Goal: Information Seeking & Learning: Learn about a topic

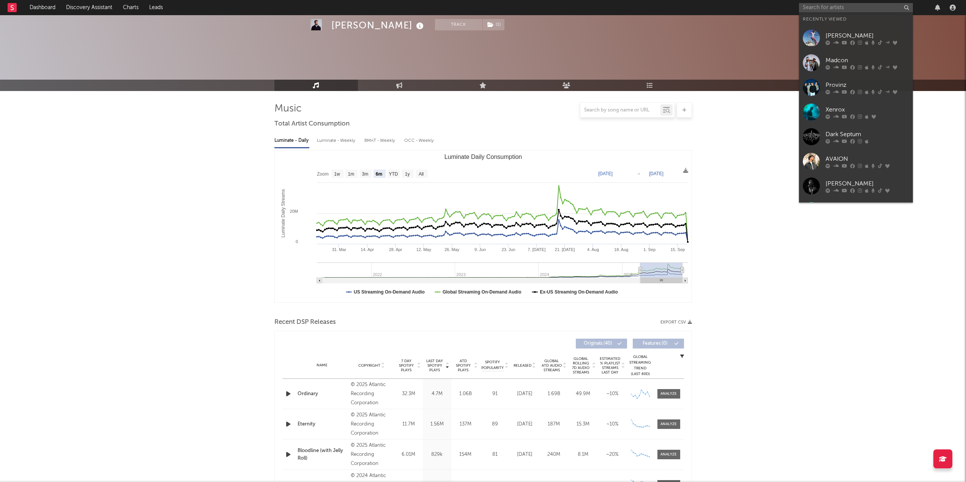
select select "6m"
click at [829, 7] on input "text" at bounding box center [856, 7] width 114 height 9
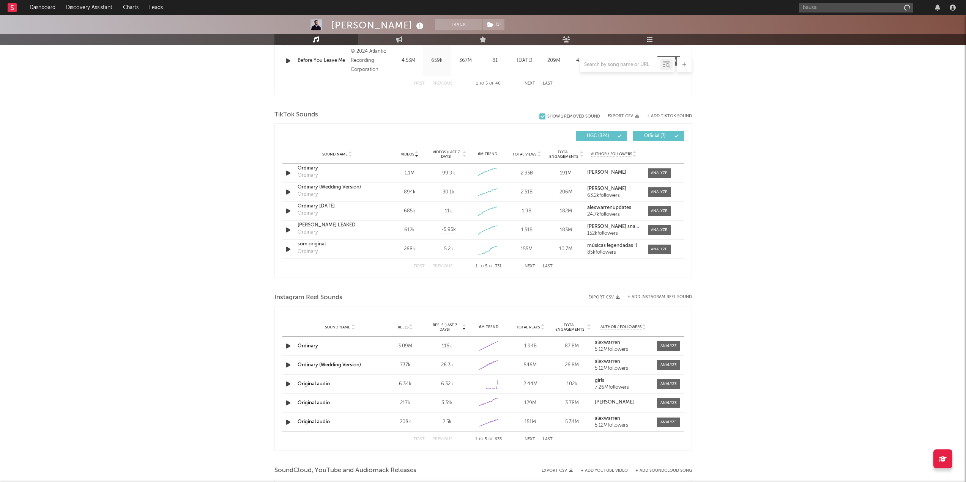
type input "bausa"
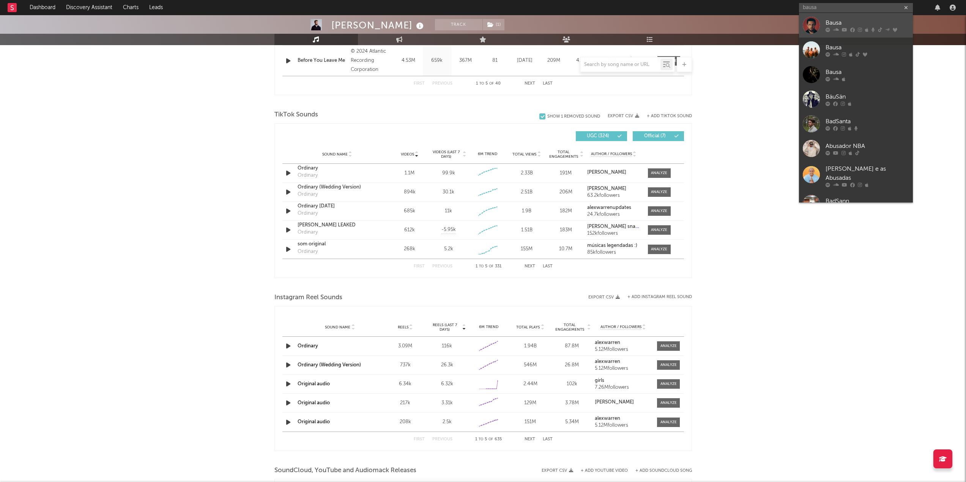
click at [828, 24] on div "Bausa" at bounding box center [868, 22] width 84 height 9
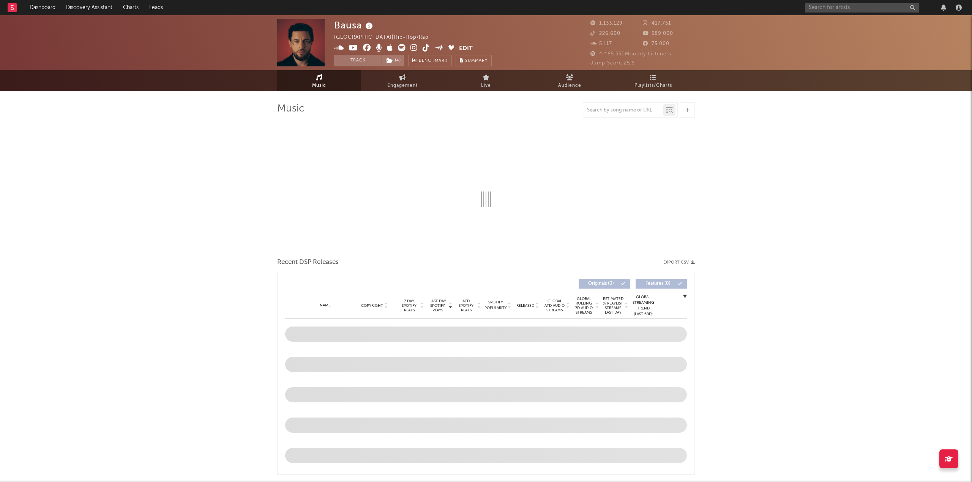
select select "6m"
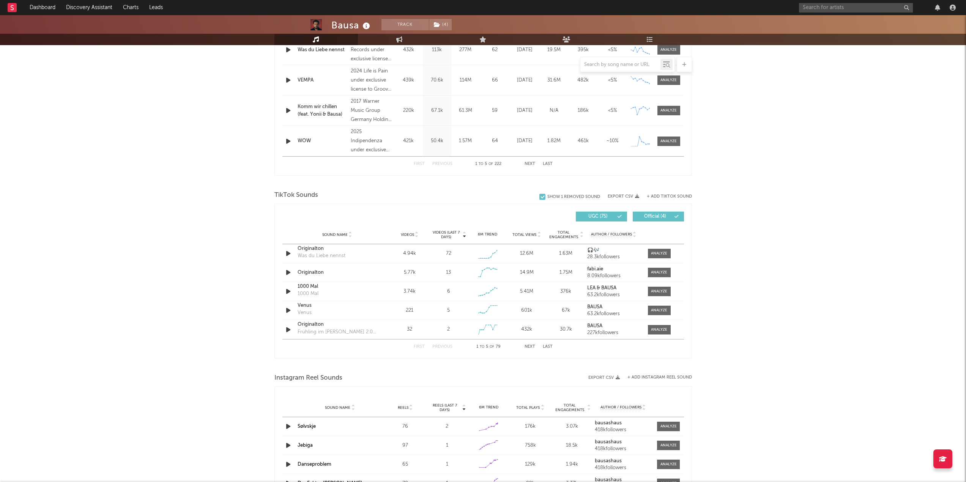
scroll to position [380, 0]
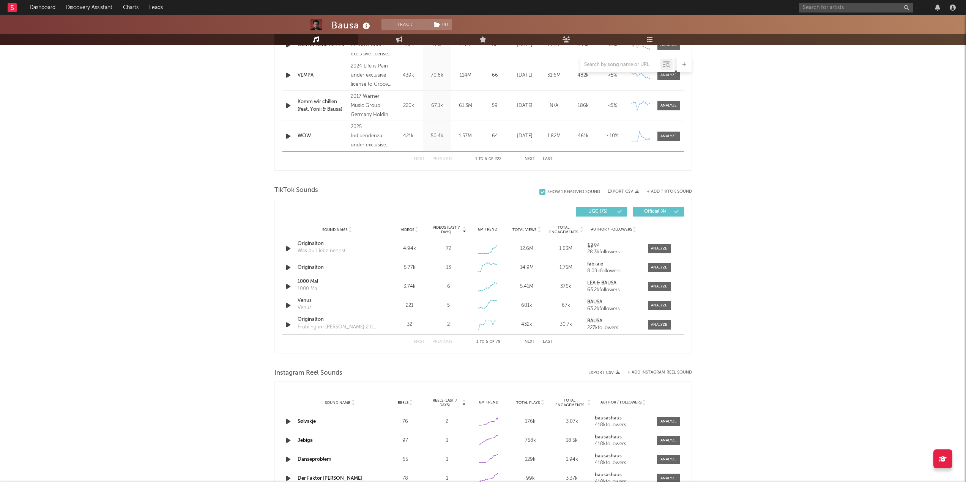
click at [402, 228] on span "Videos" at bounding box center [407, 230] width 13 height 5
click at [568, 194] on div "Show 1 Removed Sound" at bounding box center [573, 192] width 53 height 5
click at [539, 194] on input "Show 1 Removed Sound" at bounding box center [539, 192] width 0 height 8
click at [568, 194] on div "Show 1 Removed Sound" at bounding box center [573, 192] width 53 height 5
click at [539, 194] on input "Show 1 Removed Sound" at bounding box center [539, 192] width 0 height 8
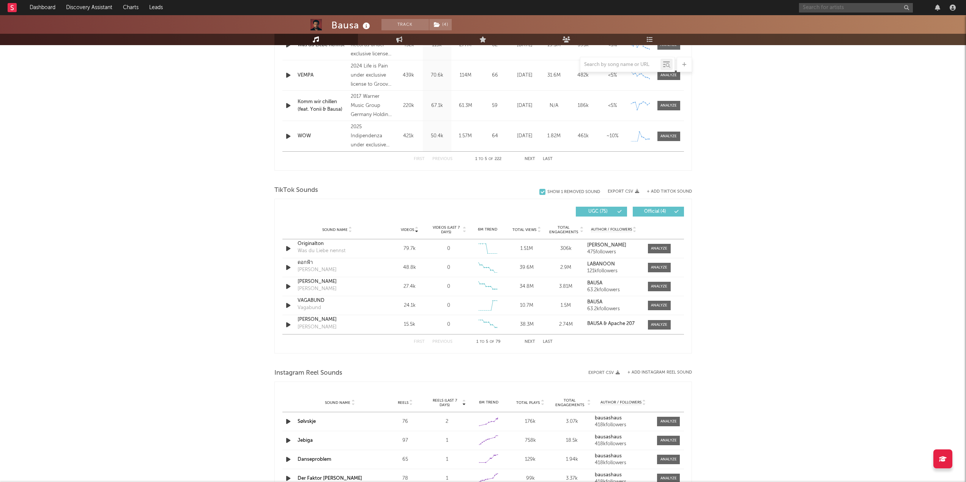
click at [829, 6] on input "text" at bounding box center [856, 7] width 114 height 9
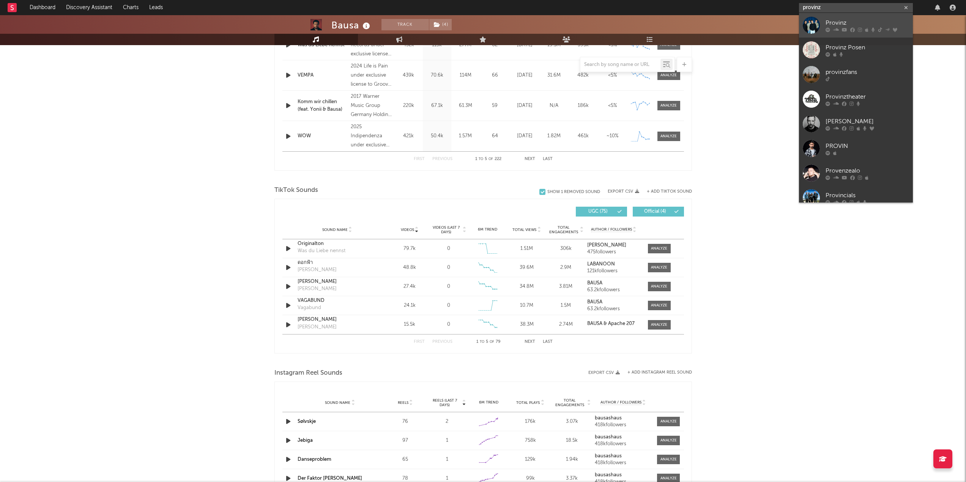
type input "provinz"
click at [852, 24] on div "Provinz" at bounding box center [868, 22] width 84 height 9
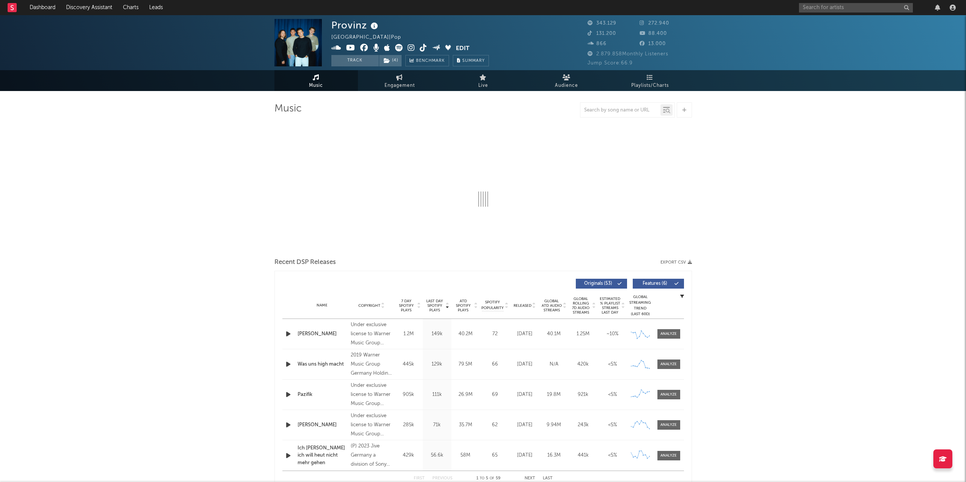
select select "6m"
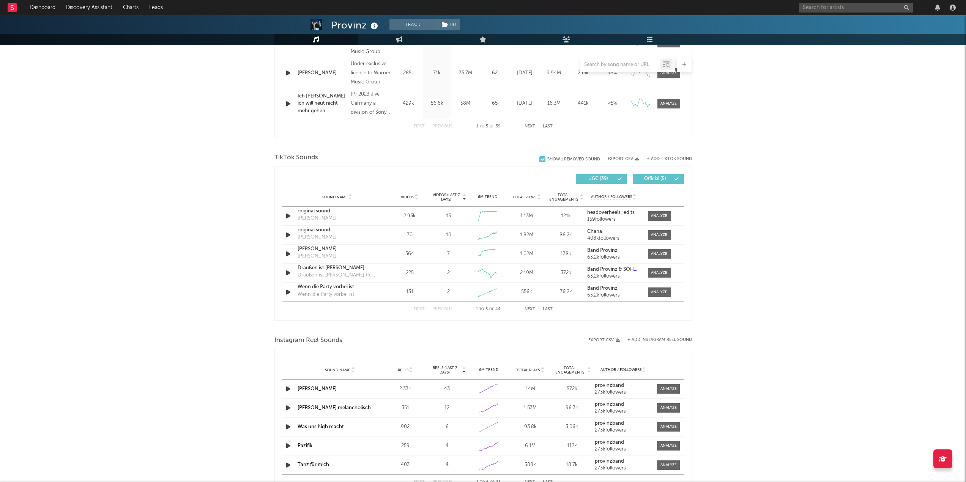
scroll to position [418, 0]
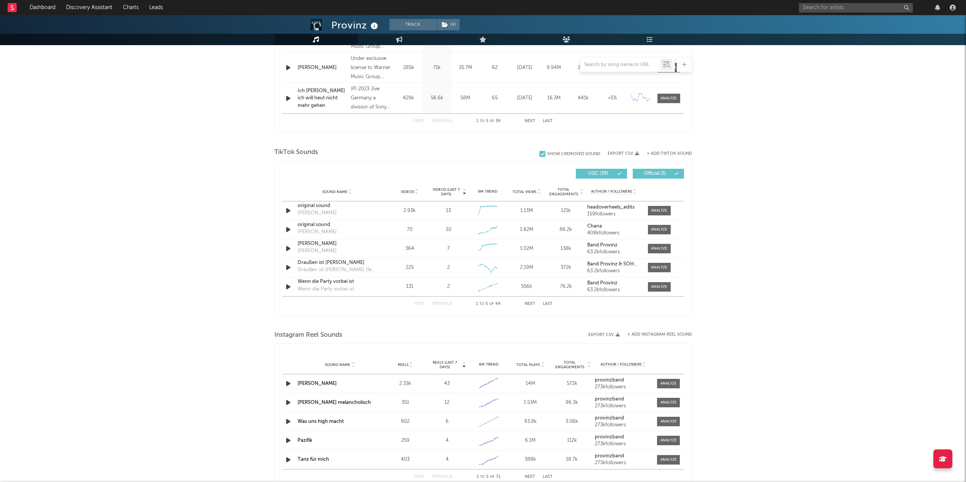
click at [415, 194] on icon at bounding box center [417, 193] width 4 height 3
click at [411, 190] on span "Videos" at bounding box center [407, 192] width 13 height 5
